Goal: Browse casually

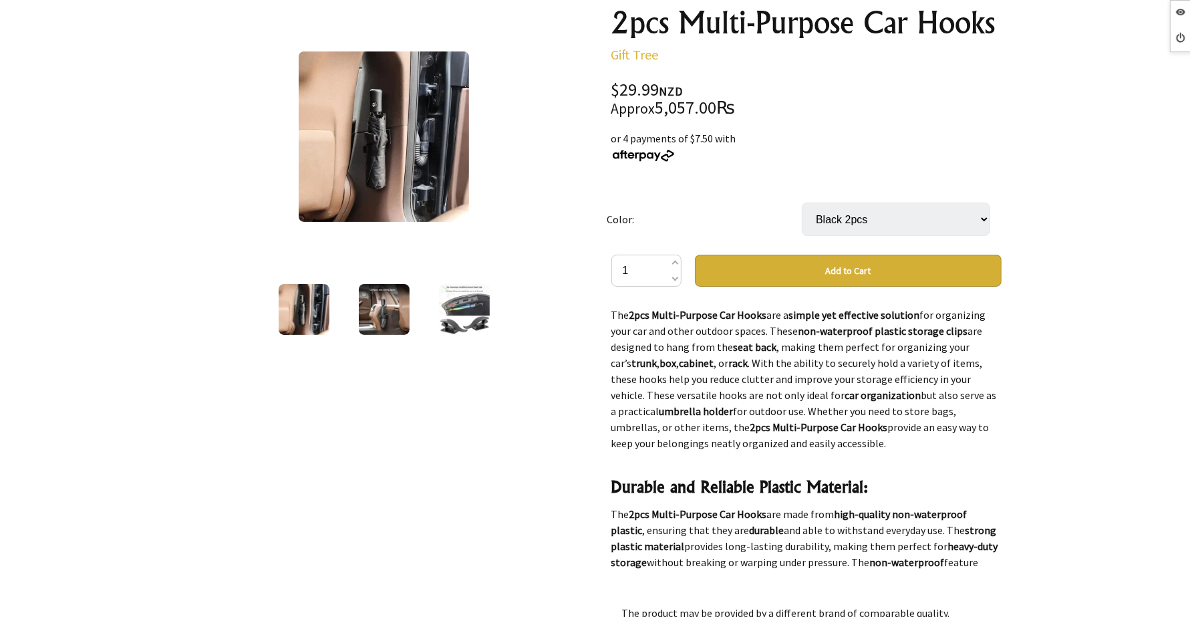
scroll to position [167, 0]
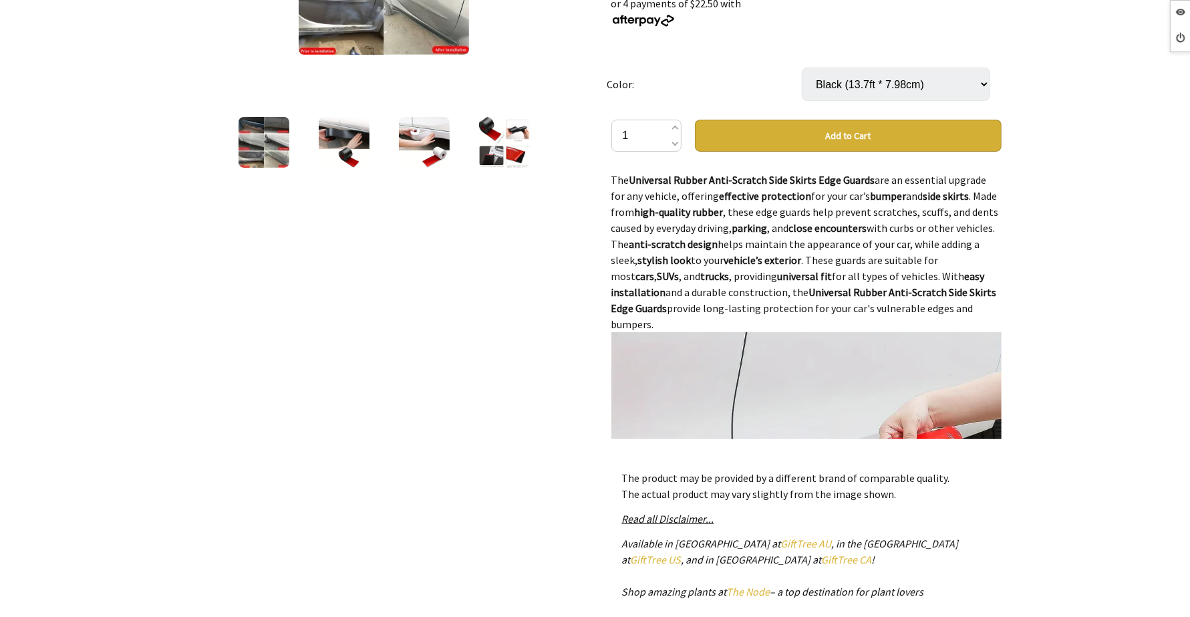
scroll to position [251, 0]
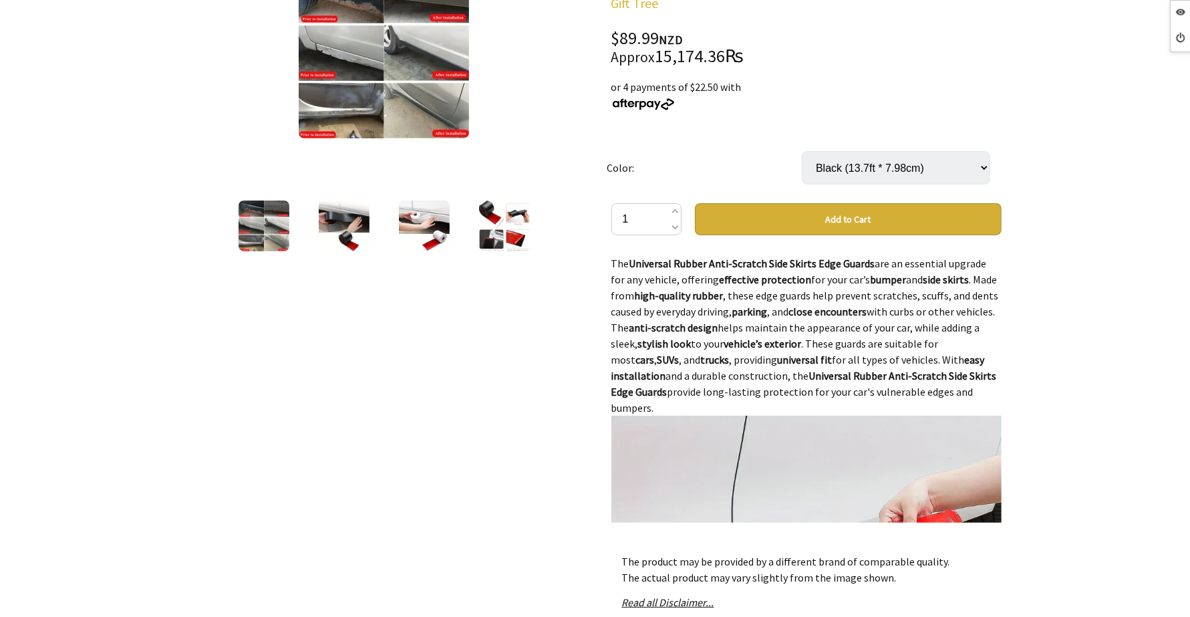
drag, startPoint x: 1001, startPoint y: 284, endPoint x: 984, endPoint y: 365, distance: 83.2
click at [986, 378] on div "Universal Rubber Anti-Scratch Side Skirts Edge Guards Gift Tree $89.99 NZD Appr…" at bounding box center [807, 354] width 412 height 885
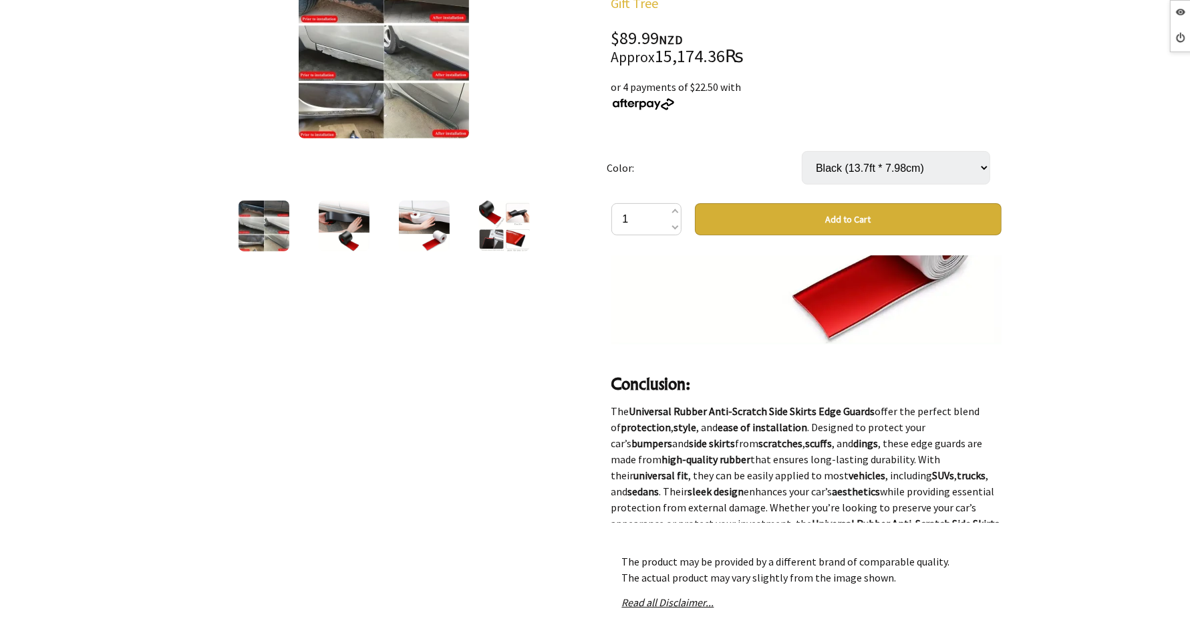
scroll to position [0, 0]
